Goal: Task Accomplishment & Management: Manage account settings

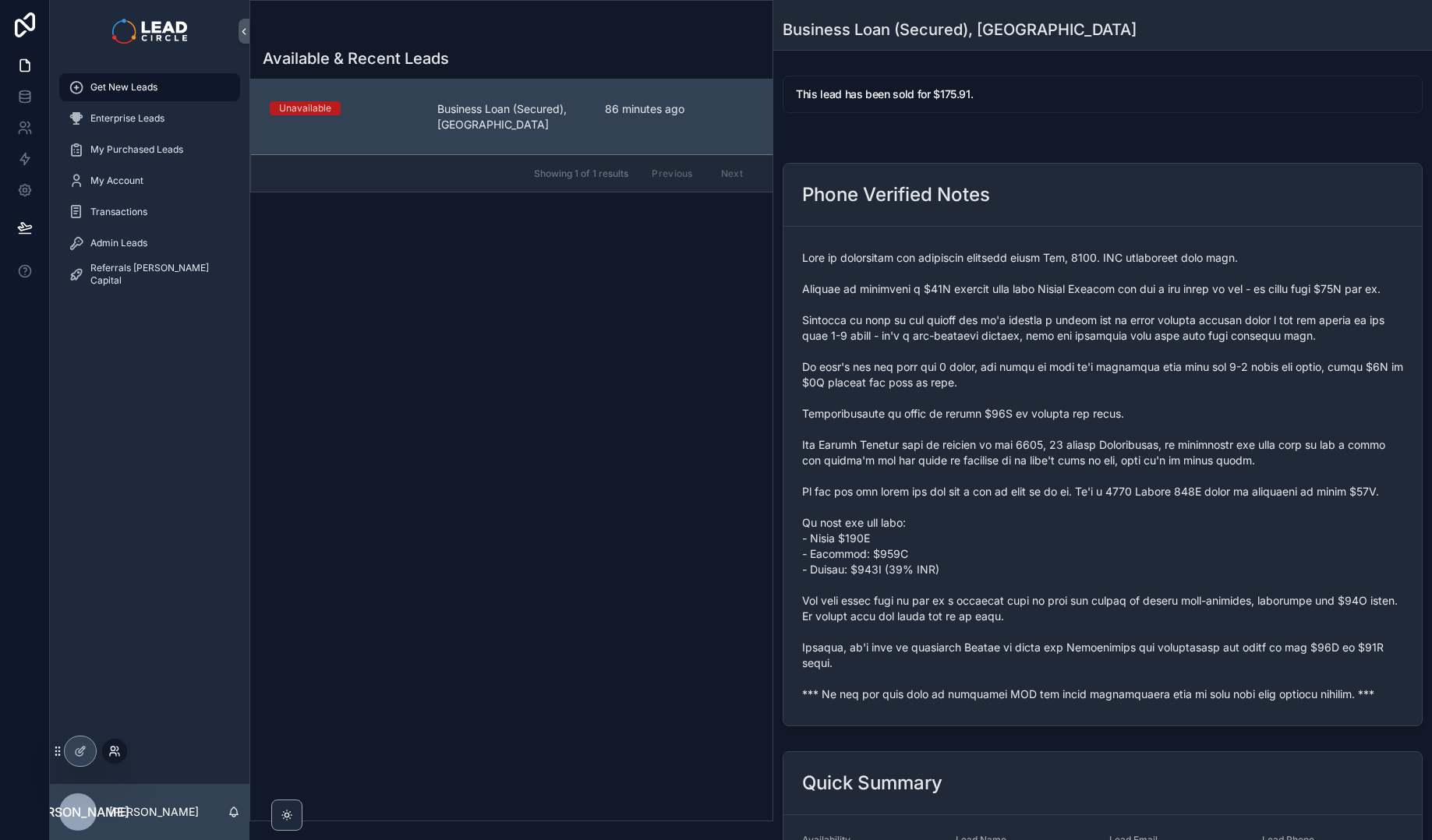
click at [110, 751] on icon at bounding box center [115, 751] width 13 height 13
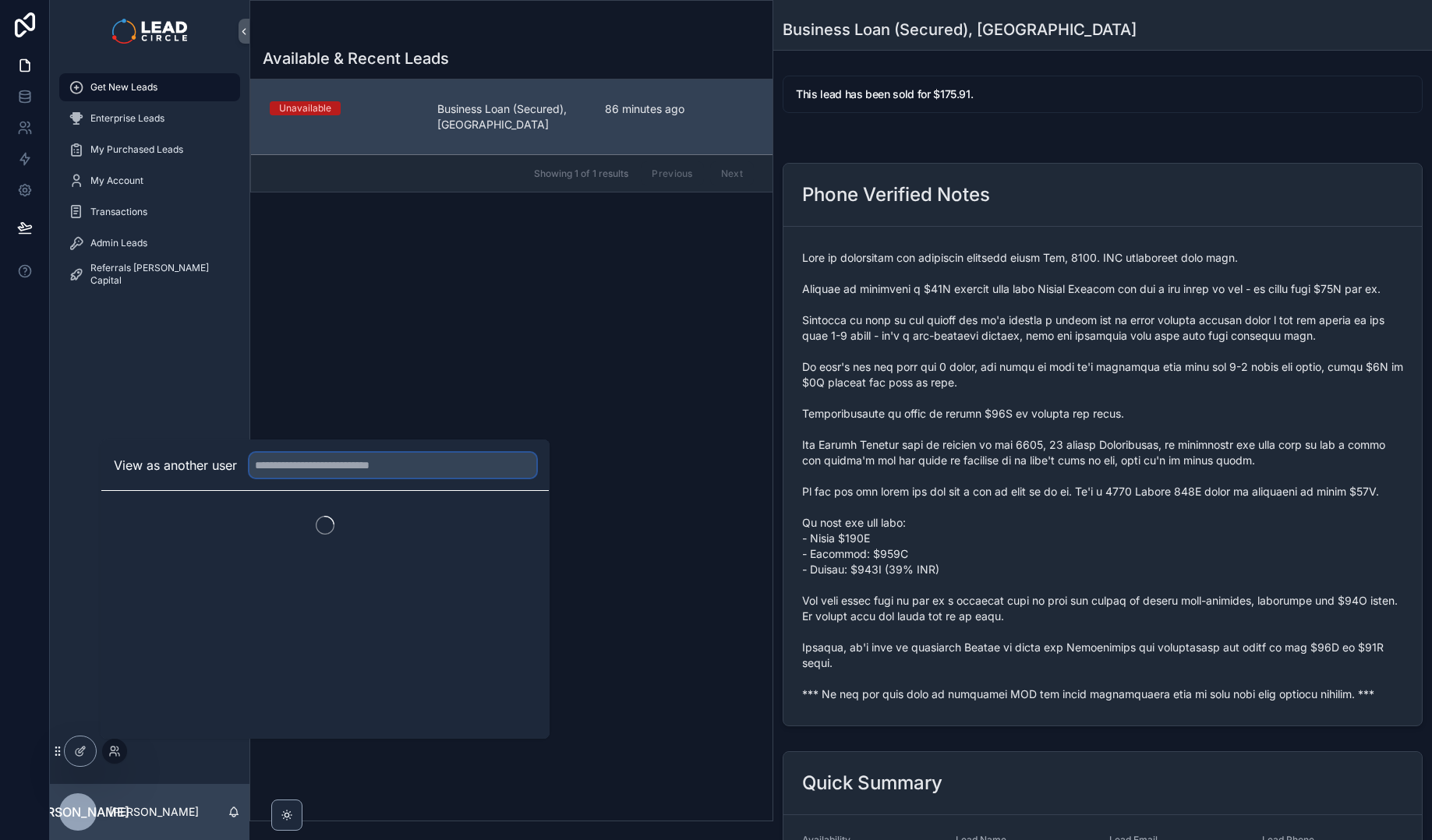
click at [296, 459] on input "text" at bounding box center [393, 464] width 287 height 24
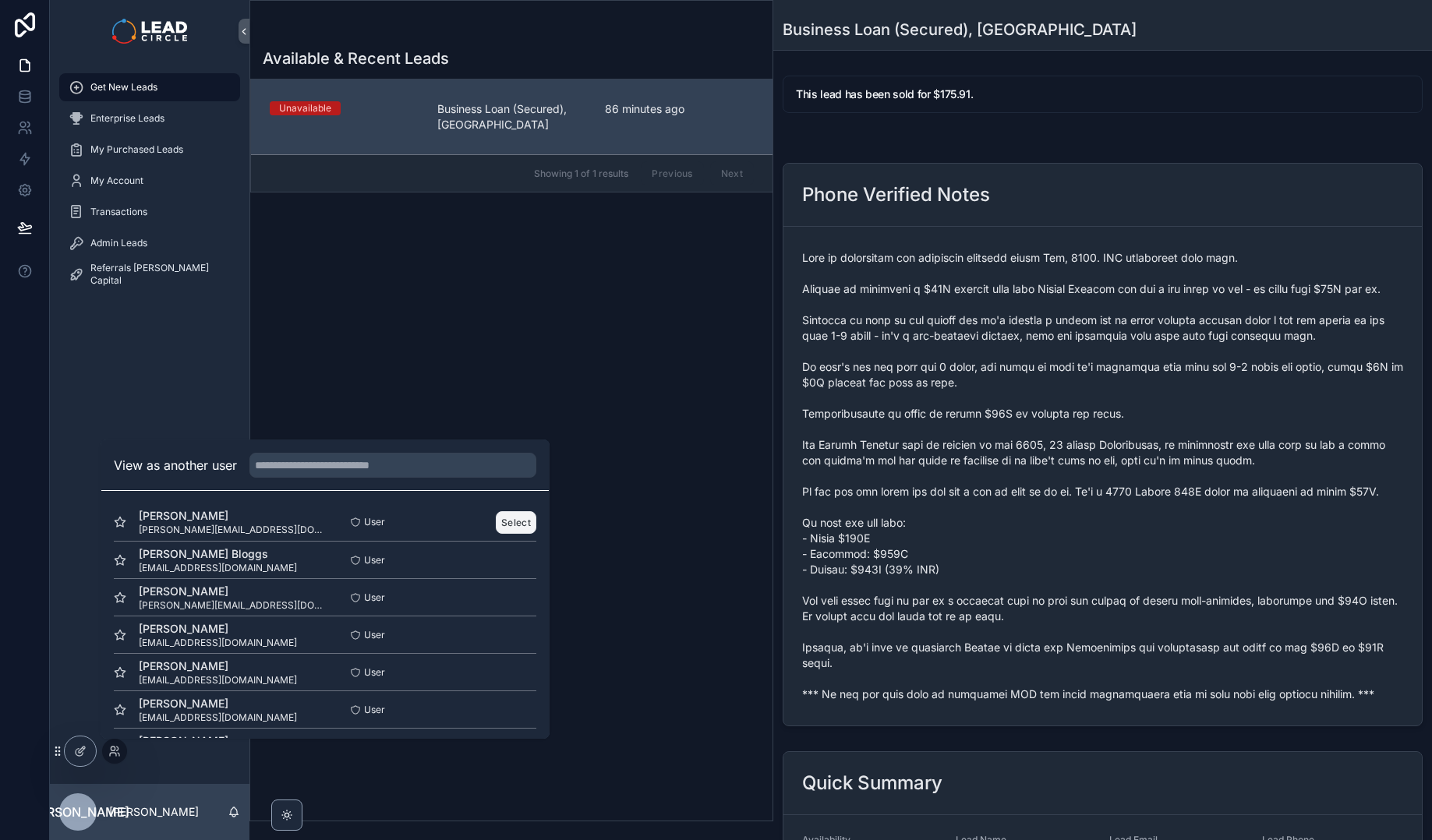
click at [509, 526] on button "Select" at bounding box center [515, 522] width 40 height 23
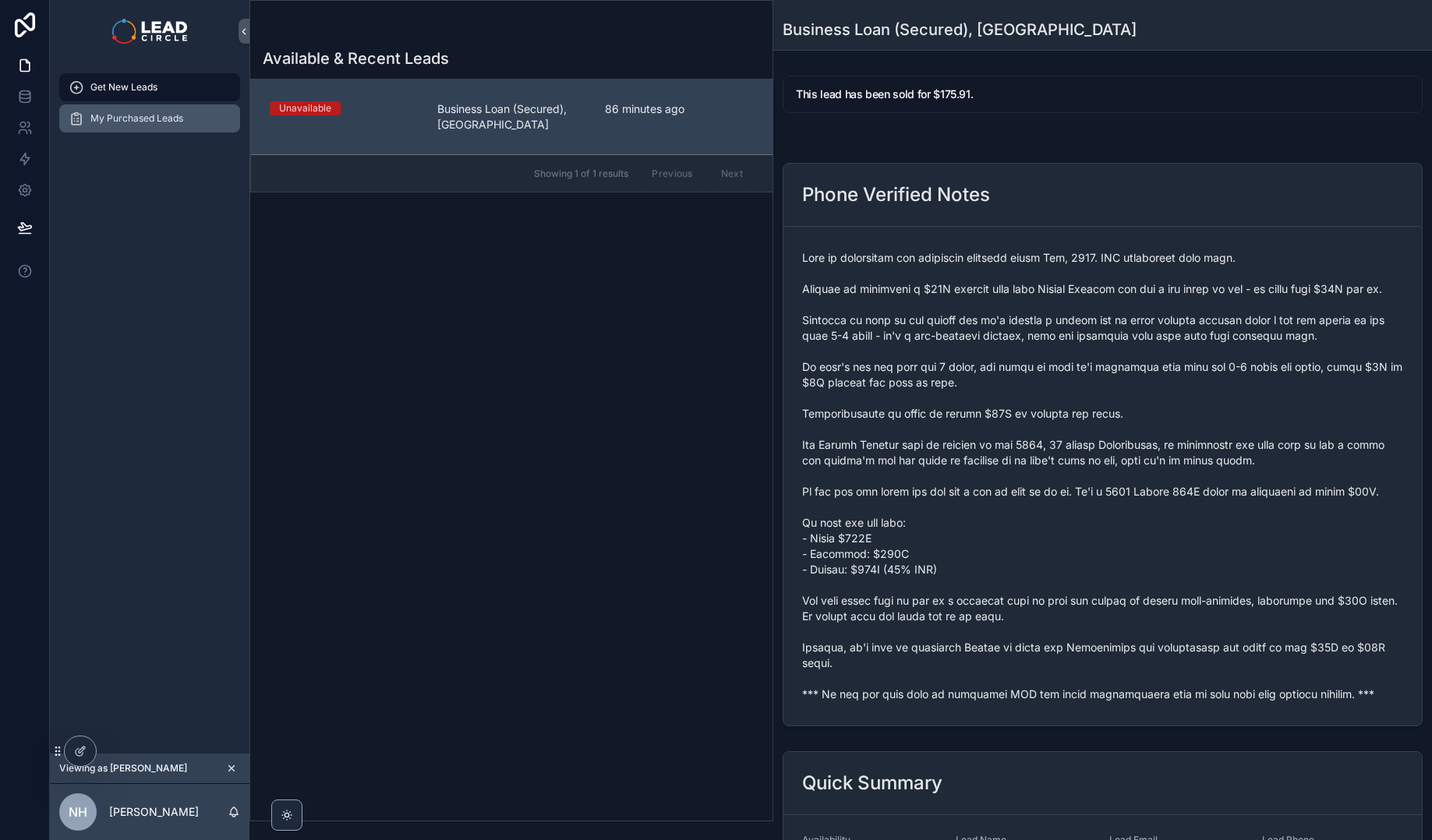
click at [142, 108] on div "My Purchased Leads" at bounding box center [149, 117] width 162 height 24
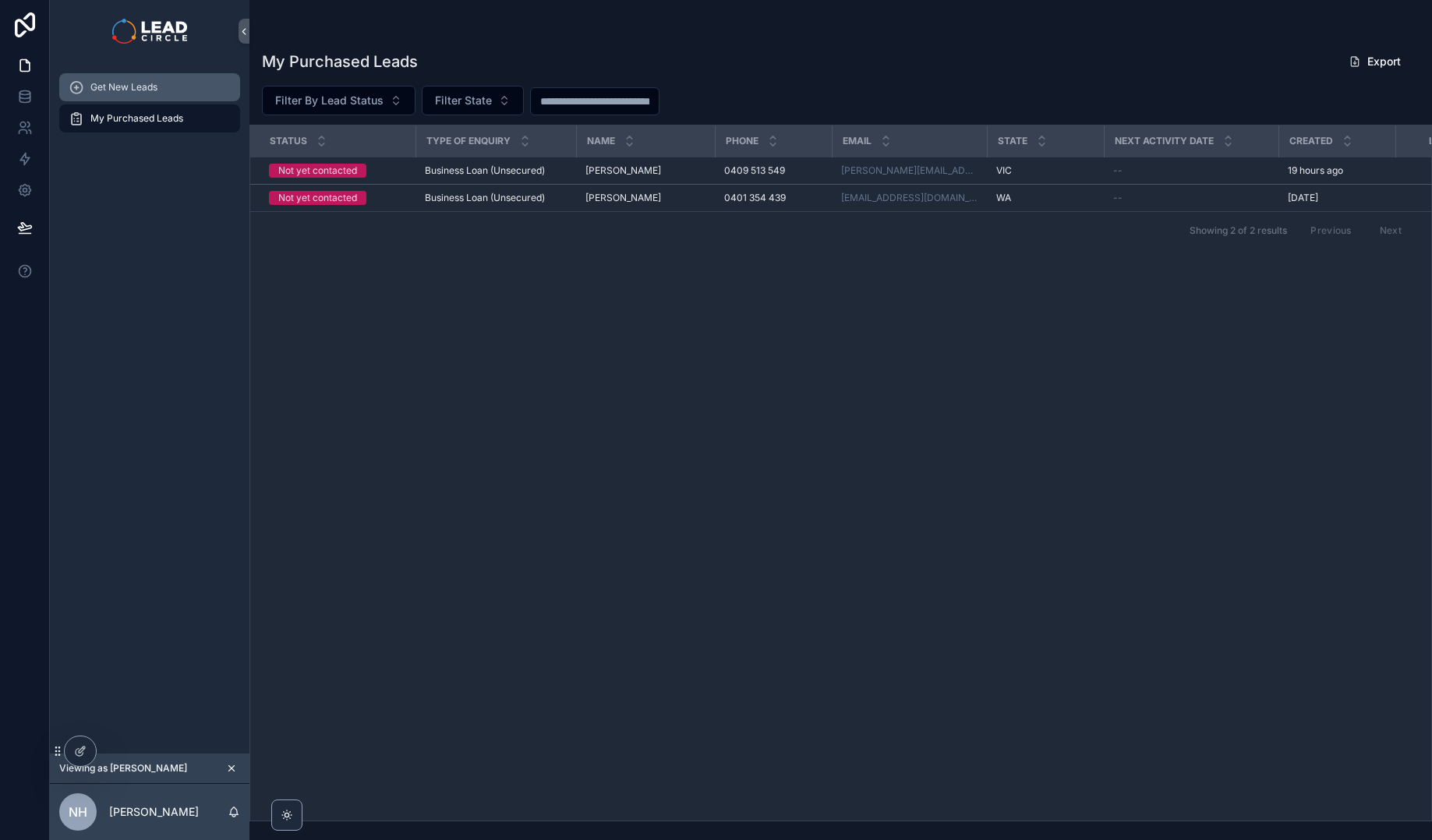
click at [162, 90] on div "Get New Leads" at bounding box center [149, 86] width 162 height 24
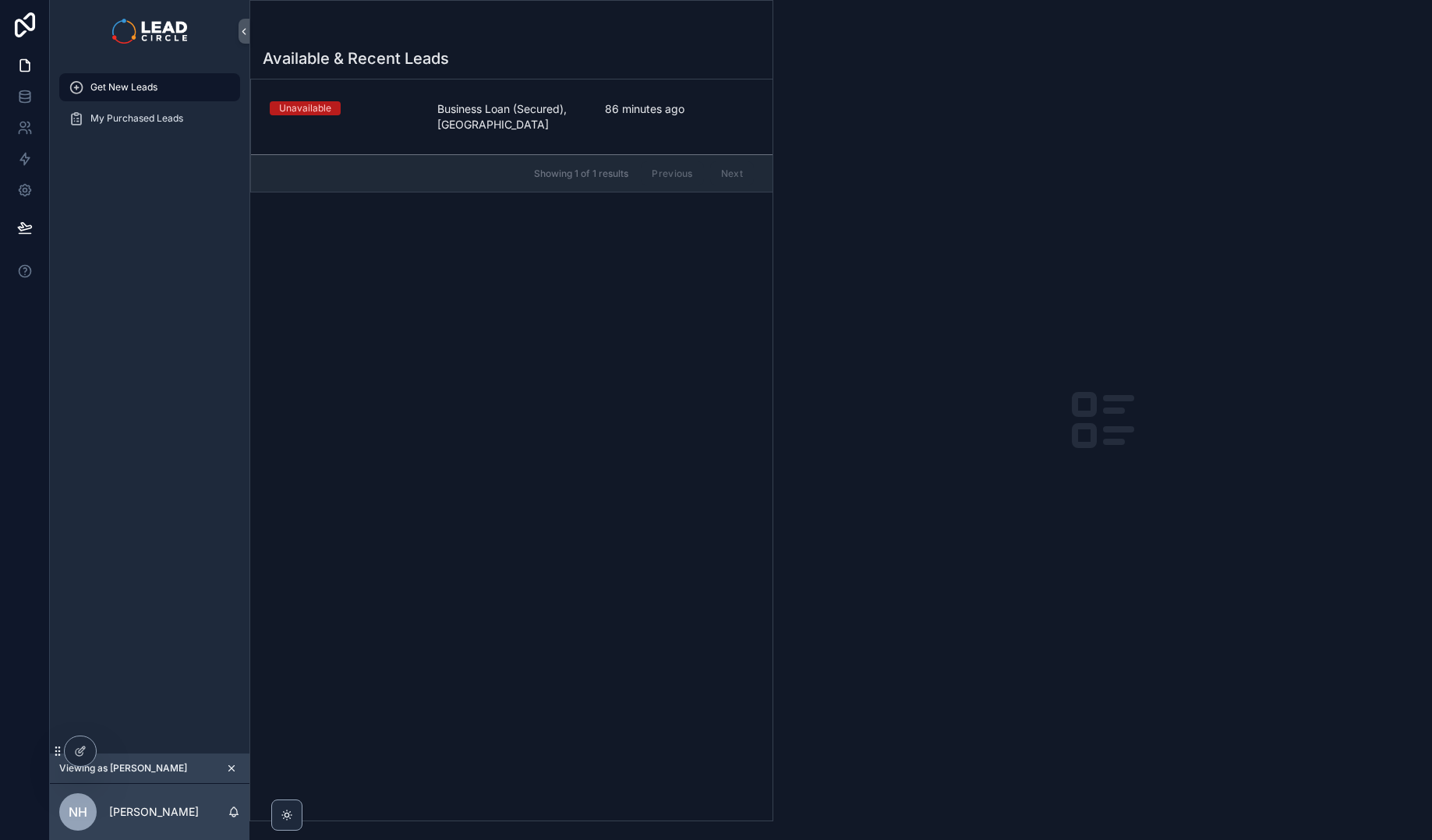
click at [208, 265] on div "Get New Leads My Purchased Leads" at bounding box center [150, 408] width 200 height 691
click at [220, 276] on div "Get New Leads My Purchased Leads" at bounding box center [150, 408] width 200 height 691
